Goal: Task Accomplishment & Management: Use online tool/utility

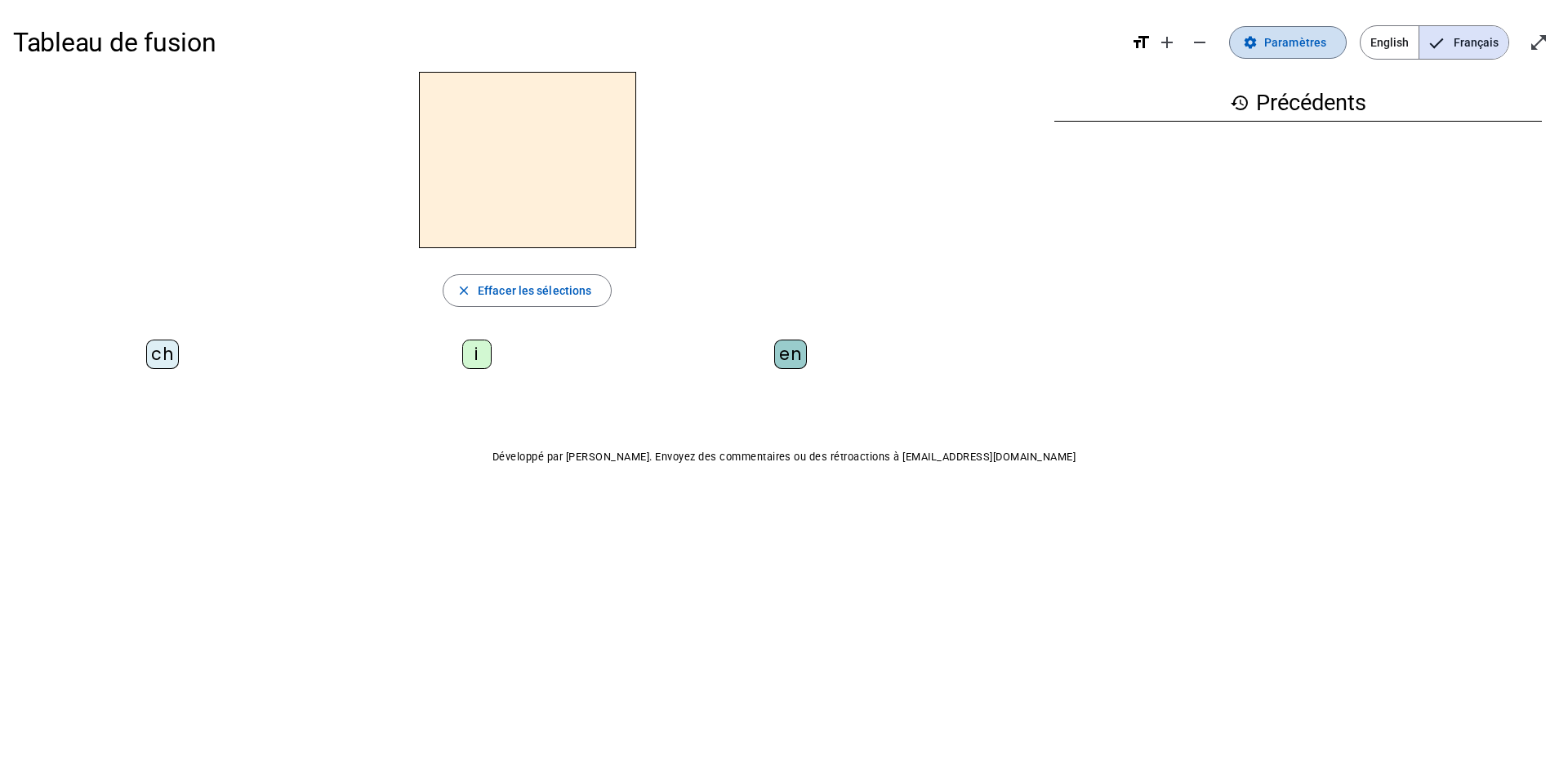
click at [1314, 40] on span "Paramètres" at bounding box center [1295, 42] width 62 height 20
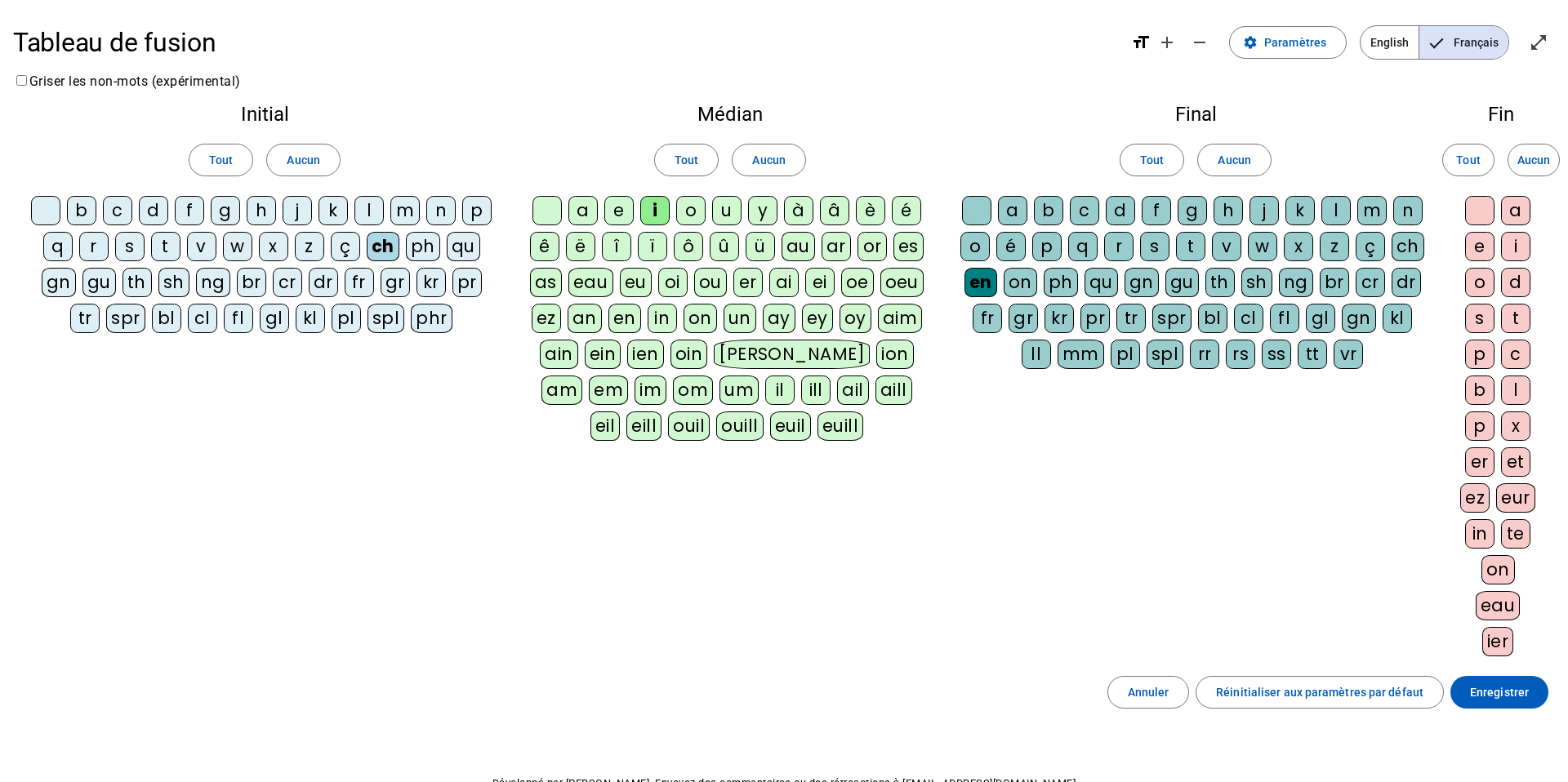
click at [44, 212] on div at bounding box center [45, 210] width 29 height 29
click at [169, 246] on div "t" at bounding box center [165, 246] width 29 height 29
click at [374, 213] on div "l" at bounding box center [369, 210] width 29 height 29
click at [405, 213] on div "m" at bounding box center [404, 210] width 29 height 29
click at [1518, 208] on div "a" at bounding box center [1515, 210] width 29 height 29
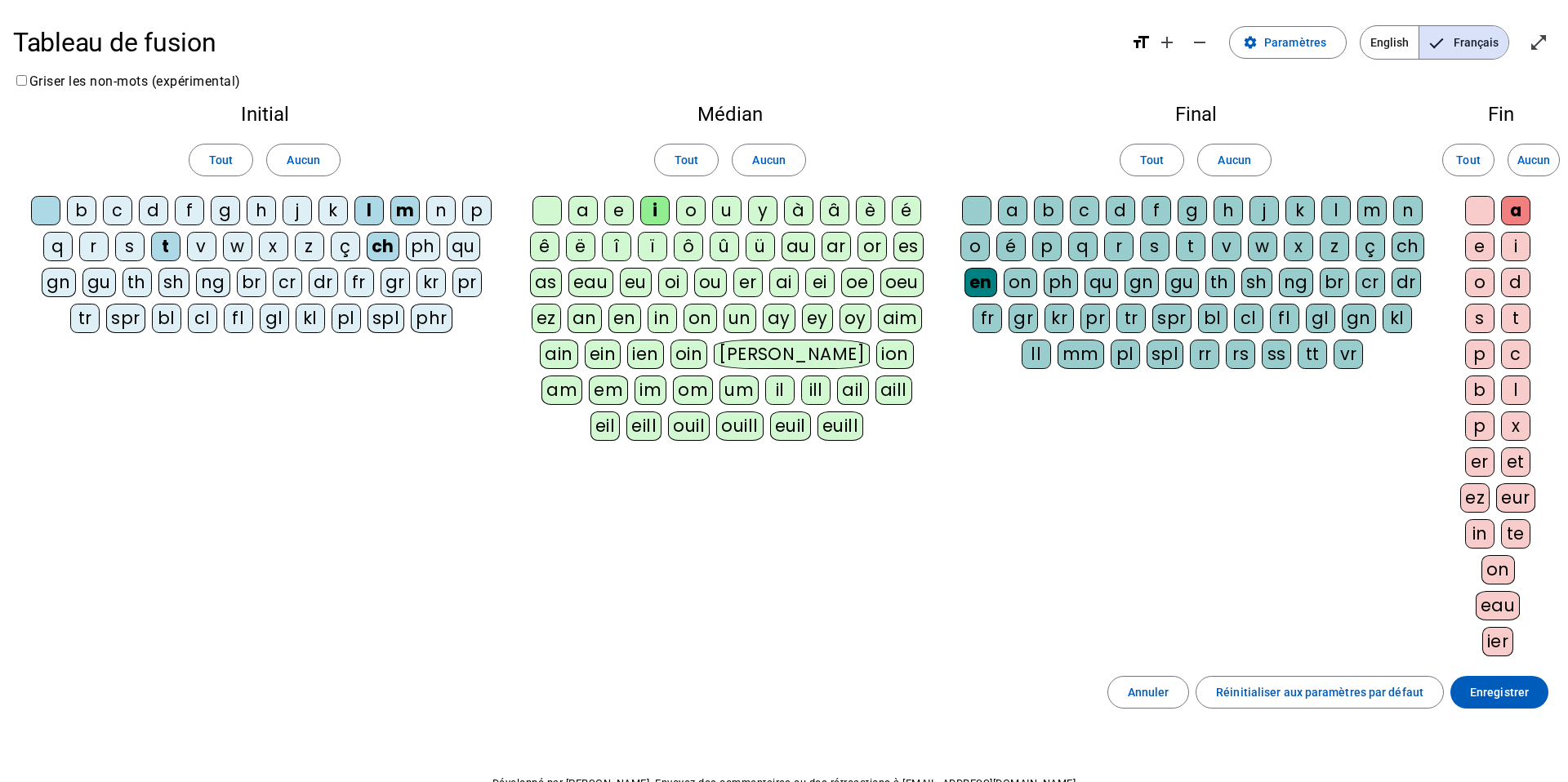
click at [1469, 253] on div "e" at bounding box center [1479, 246] width 29 height 29
click at [1498, 693] on span "Enregistrer" at bounding box center [1498, 692] width 59 height 20
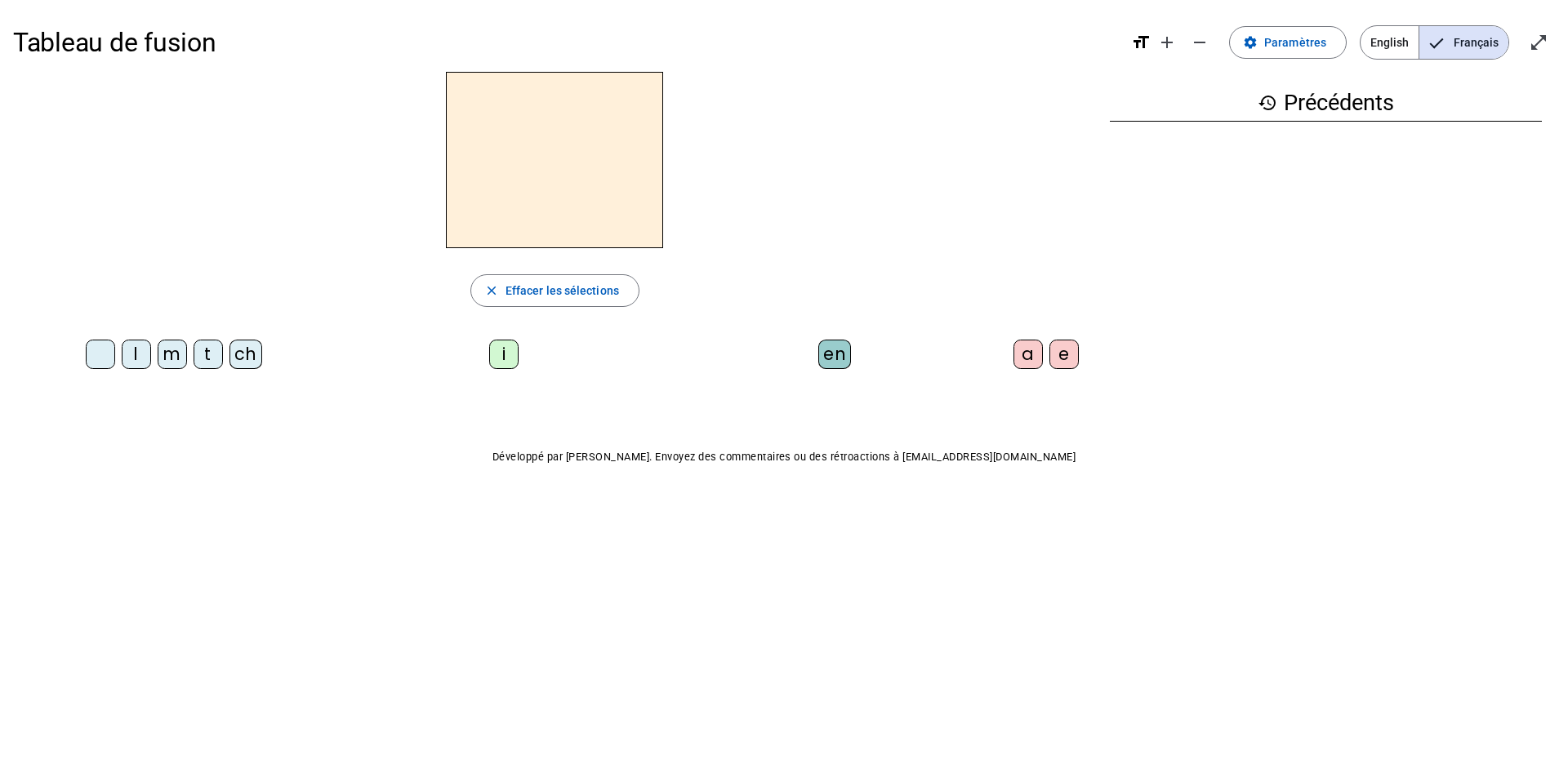
click at [170, 359] on div "m" at bounding box center [172, 354] width 29 height 29
click at [1023, 354] on div "a" at bounding box center [1028, 354] width 29 height 29
click at [1065, 356] on div "e" at bounding box center [1063, 354] width 29 height 29
click at [209, 359] on div "t" at bounding box center [208, 354] width 29 height 29
click at [1018, 362] on div "a" at bounding box center [1028, 354] width 29 height 29
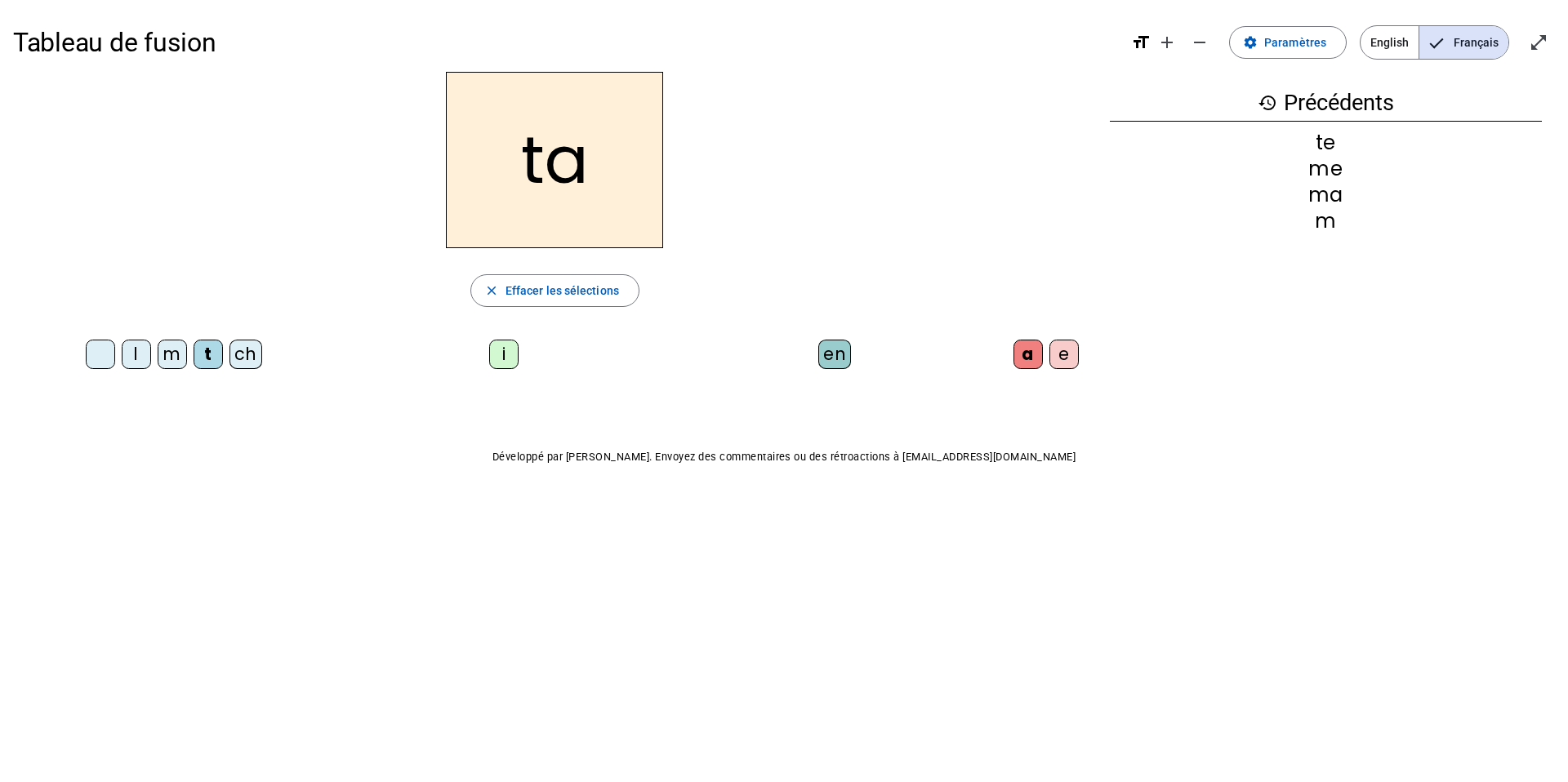
click at [1065, 353] on div "e" at bounding box center [1063, 354] width 29 height 29
click at [127, 363] on div "l" at bounding box center [136, 354] width 29 height 29
click at [1025, 357] on div "a" at bounding box center [1028, 354] width 29 height 29
click at [208, 358] on div "t" at bounding box center [208, 354] width 29 height 29
click at [1067, 365] on div "e" at bounding box center [1063, 354] width 29 height 29
